Goal: Task Accomplishment & Management: Use online tool/utility

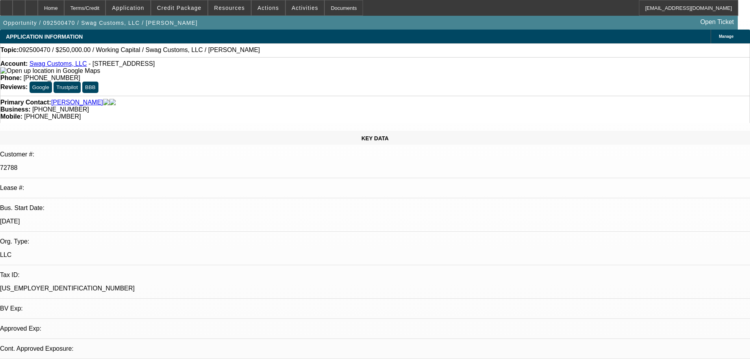
select select "0"
select select "2"
select select "0"
select select "6"
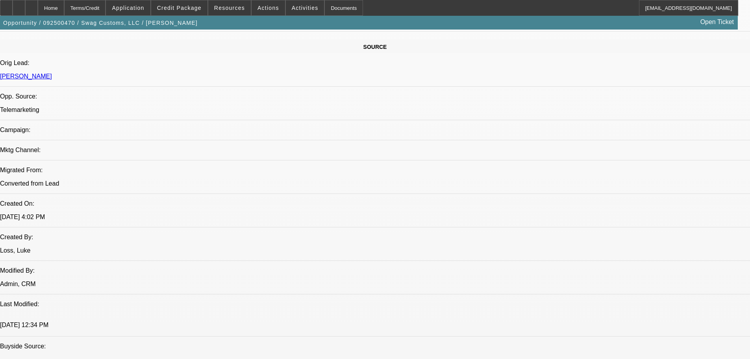
scroll to position [215, 0]
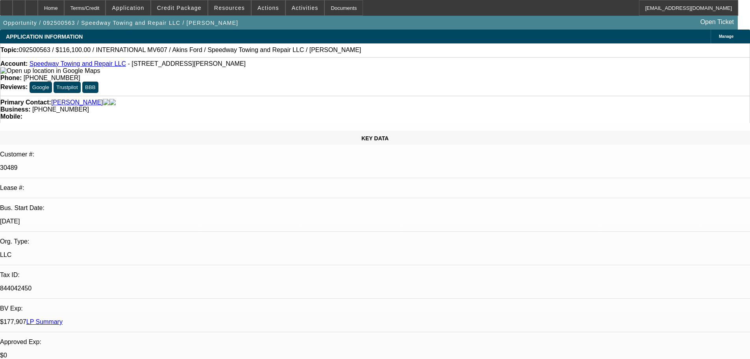
select select "0.1"
select select "2"
select select "0.1"
select select "2"
select select "4"
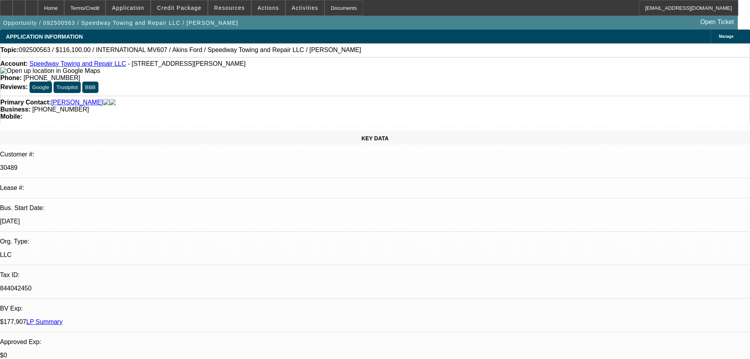
click at [63, 318] on link "LP Summary" at bounding box center [44, 321] width 36 height 7
